Goal: Transaction & Acquisition: Purchase product/service

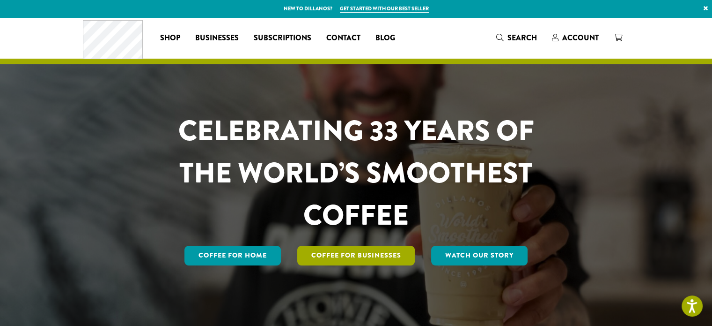
click at [337, 257] on link "Coffee For Businesses" at bounding box center [356, 255] width 118 height 20
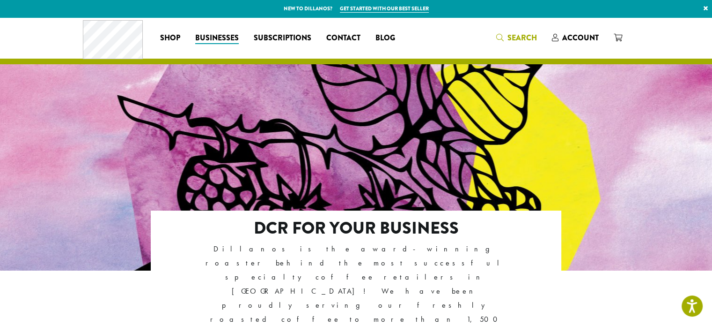
click at [519, 33] on span "Search" at bounding box center [523, 37] width 30 height 11
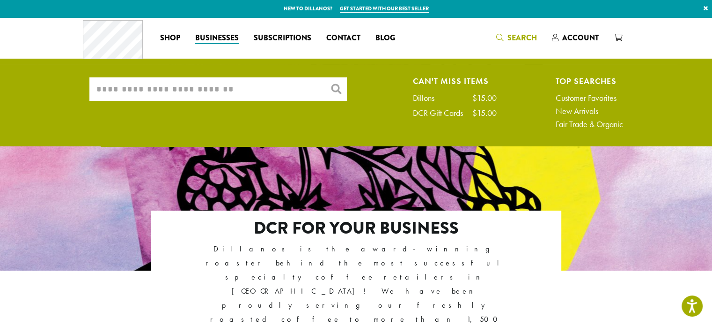
click at [170, 85] on input "What are you searching for?" at bounding box center [218, 88] width 258 height 23
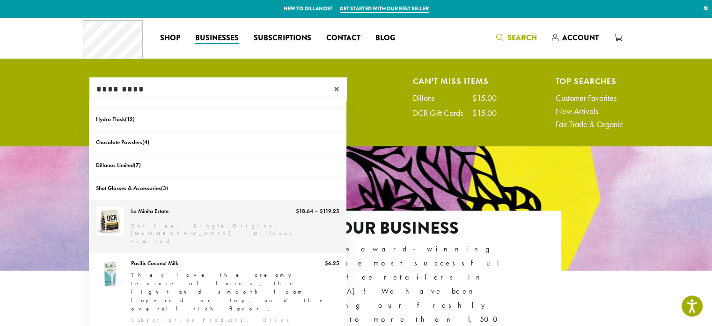
type input "*********"
click at [152, 215] on link "La Minita Estate" at bounding box center [218, 226] width 258 height 52
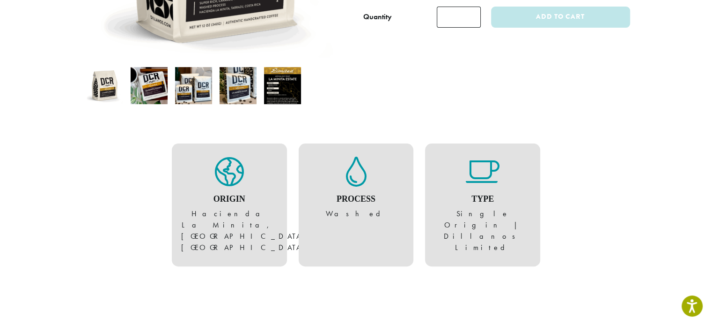
scroll to position [255, 0]
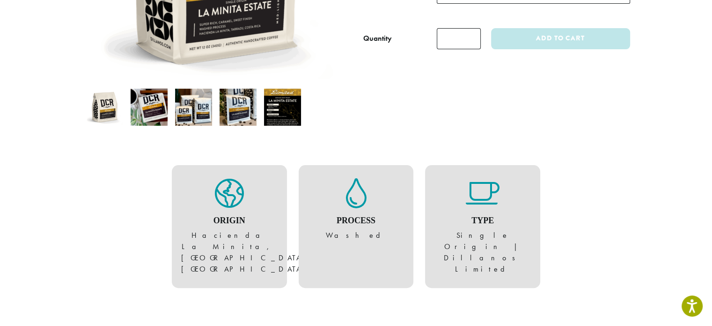
click at [286, 112] on img at bounding box center [282, 107] width 37 height 37
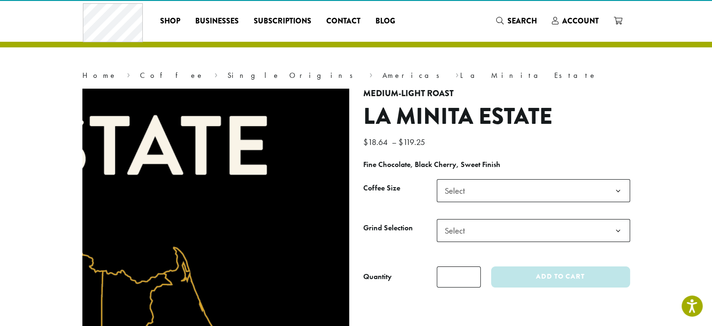
scroll to position [0, 0]
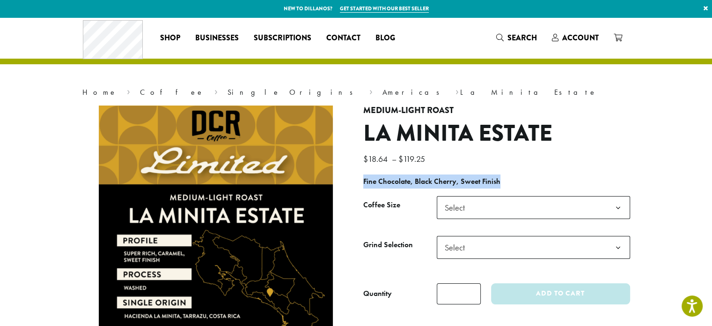
drag, startPoint x: 498, startPoint y: 179, endPoint x: 354, endPoint y: 166, distance: 144.9
click at [355, 173] on div "**********" at bounding box center [356, 282] width 562 height 355
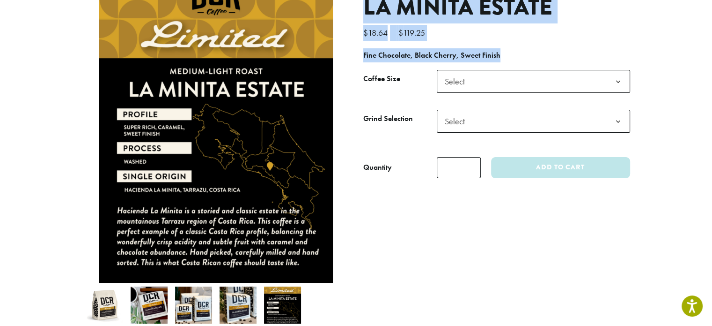
scroll to position [141, 0]
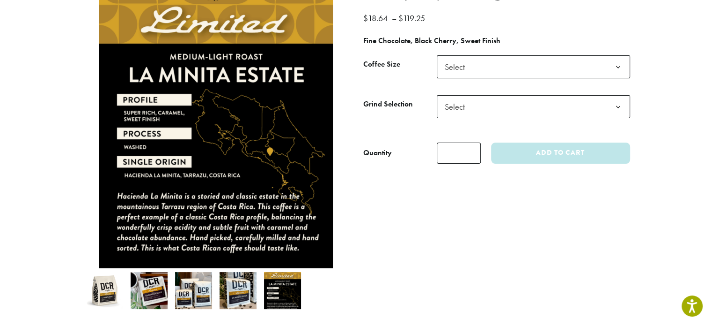
click at [493, 237] on div "**********" at bounding box center [496, 142] width 281 height 355
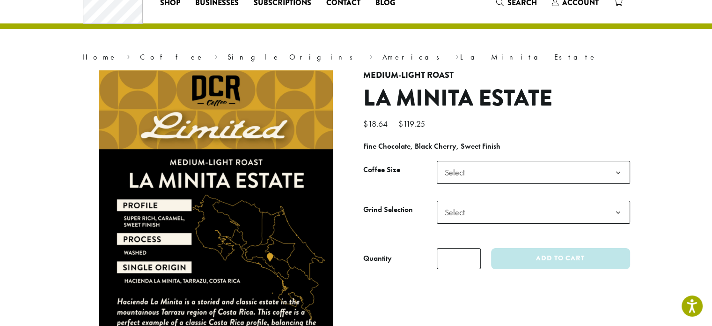
scroll to position [0, 0]
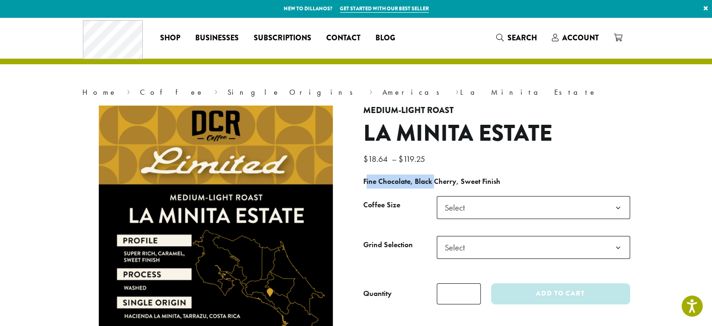
drag, startPoint x: 365, startPoint y: 180, endPoint x: 433, endPoint y: 187, distance: 67.8
click at [433, 187] on p "Fine Chocolate, Black Cherry, Sweet Finish" at bounding box center [496, 181] width 267 height 14
click at [509, 183] on p "Fine Chocolate, Black Cherry, Sweet Finish" at bounding box center [496, 181] width 267 height 14
drag, startPoint x: 505, startPoint y: 179, endPoint x: 363, endPoint y: 181, distance: 142.9
click at [363, 181] on div "**********" at bounding box center [496, 282] width 281 height 355
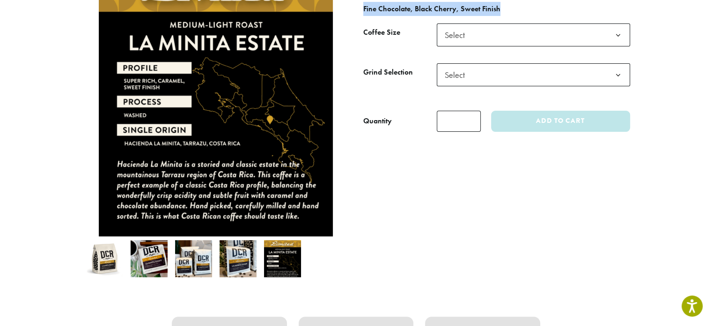
scroll to position [187, 0]
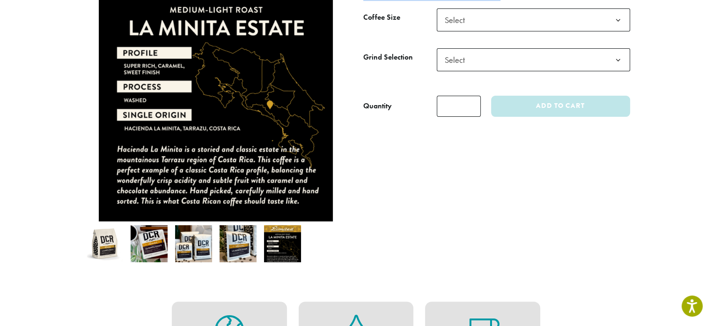
click at [283, 243] on img at bounding box center [282, 243] width 37 height 37
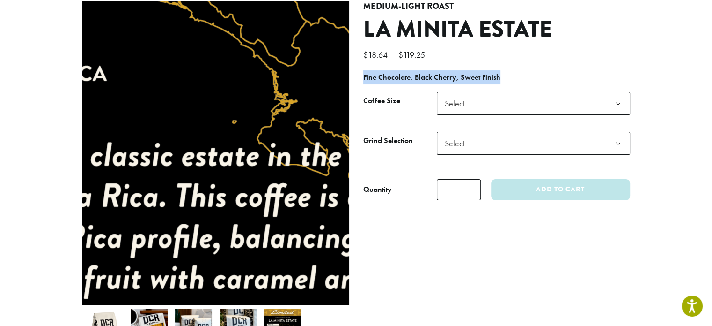
scroll to position [0, 0]
